Goal: Find specific page/section: Find specific page/section

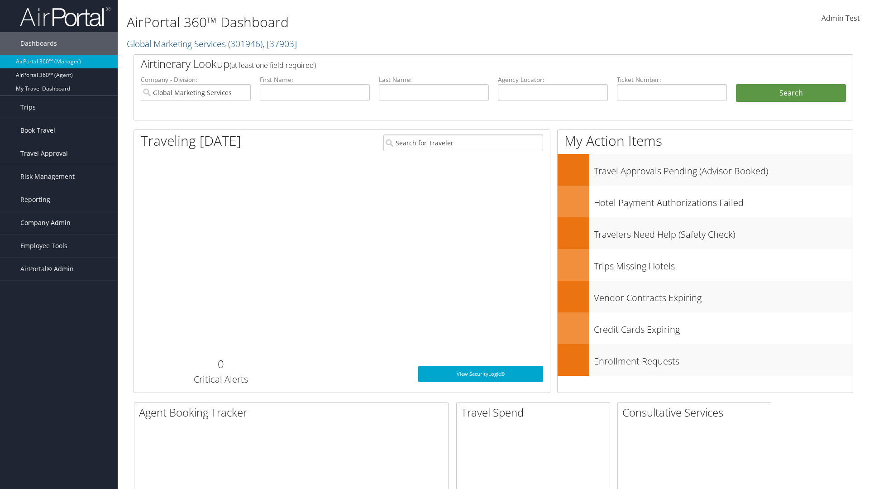
click at [59, 223] on span "Company Admin" at bounding box center [45, 222] width 50 height 23
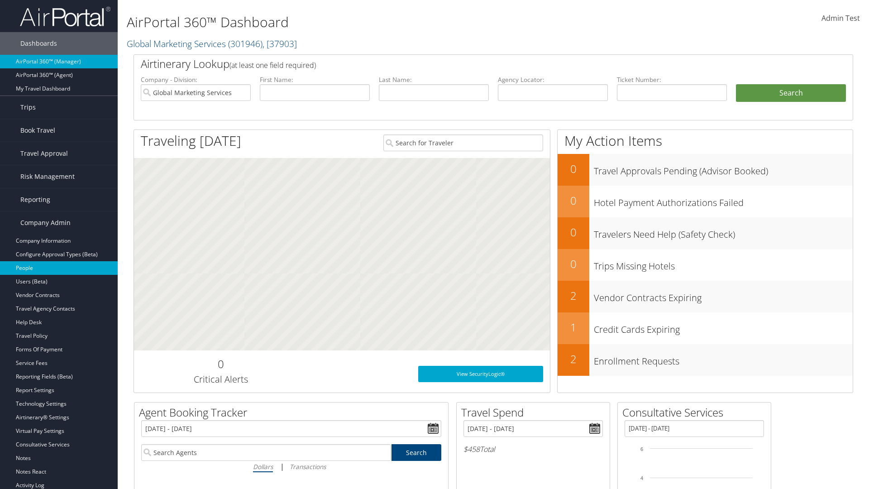
click at [59, 268] on link "People" at bounding box center [59, 268] width 118 height 14
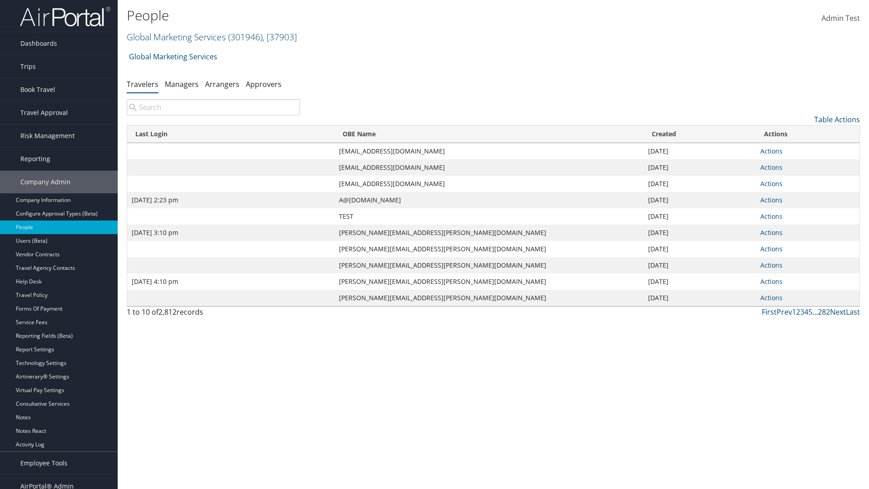
click at [175, 37] on link "Global Marketing Services ( 301946 ) , [ 37903 ]" at bounding box center [212, 37] width 170 height 12
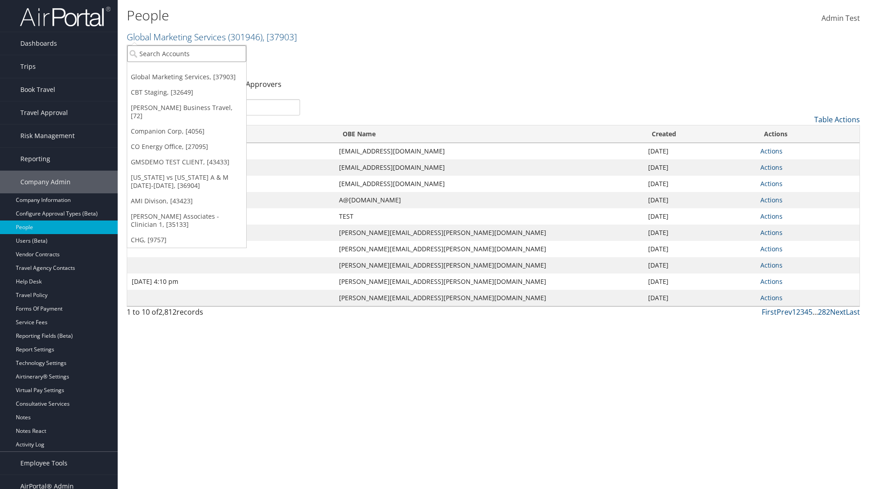
click at [186, 53] on input "search" at bounding box center [186, 53] width 119 height 17
type input "Global Marketing Services"
click at [195, 70] on div "Global Marketing Services (301946), [37903]" at bounding box center [195, 70] width 146 height 8
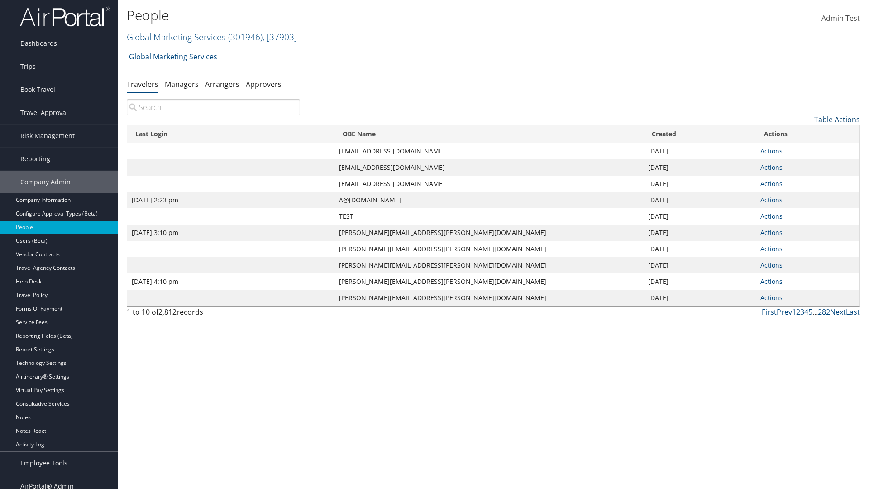
click at [836, 119] on link "Table Actions" at bounding box center [837, 119] width 46 height 10
click at [799, 164] on link "Column Visibility" at bounding box center [799, 164] width 119 height 15
